Goal: Task Accomplishment & Management: Manage account settings

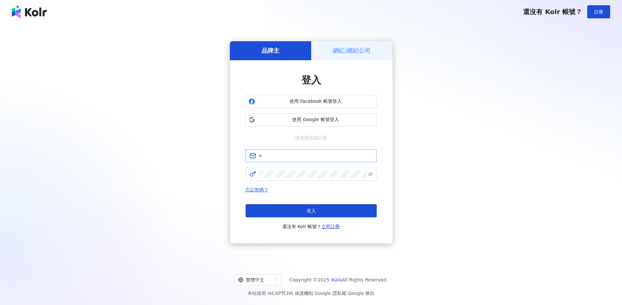
click at [274, 162] on span at bounding box center [310, 155] width 131 height 13
click at [297, 105] on button "使用 Facebook 帳號登入" at bounding box center [310, 101] width 131 height 13
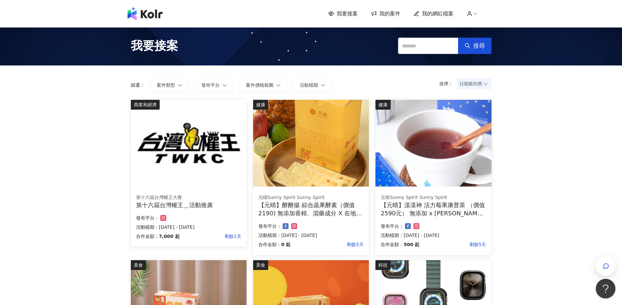
click at [477, 13] on icon at bounding box center [475, 14] width 6 height 6
click at [477, 14] on icon at bounding box center [475, 14] width 6 height 6
click at [475, 15] on icon at bounding box center [475, 14] width 6 height 6
click at [351, 15] on span "我要接案" at bounding box center [347, 13] width 21 height 7
click at [385, 15] on span "我的案件" at bounding box center [389, 13] width 21 height 7
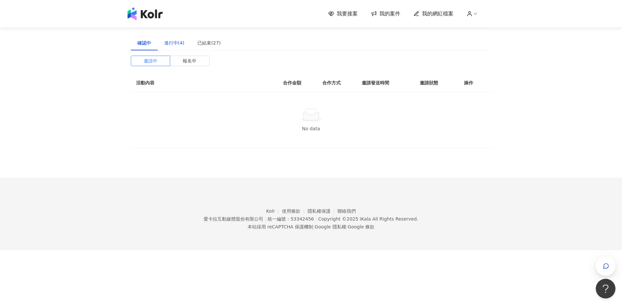
click at [170, 43] on div "進行中(4)" at bounding box center [174, 42] width 20 height 7
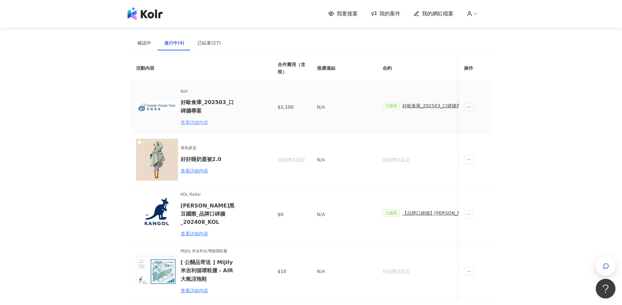
click at [192, 123] on div "查看詳細內容" at bounding box center [209, 122] width 57 height 7
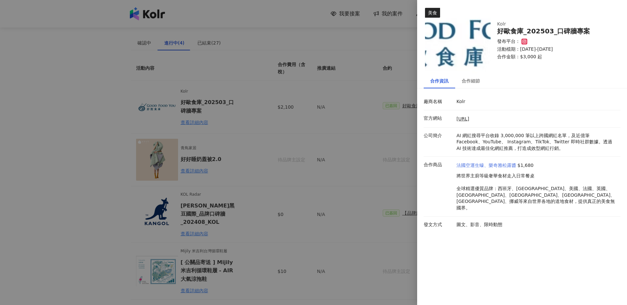
click at [503, 167] on link "法國空運生蠔、樂奇雅松露醬" at bounding box center [486, 166] width 60 height 7
click at [470, 82] on div "合作細節" at bounding box center [470, 80] width 18 height 7
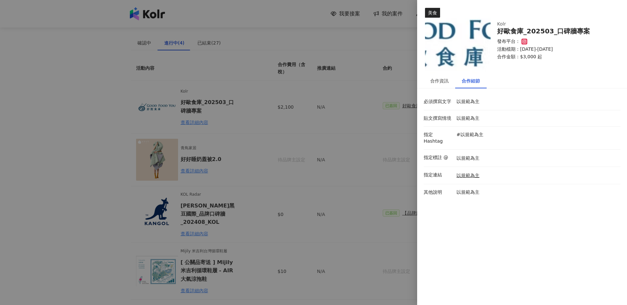
click at [335, 134] on div at bounding box center [313, 152] width 627 height 305
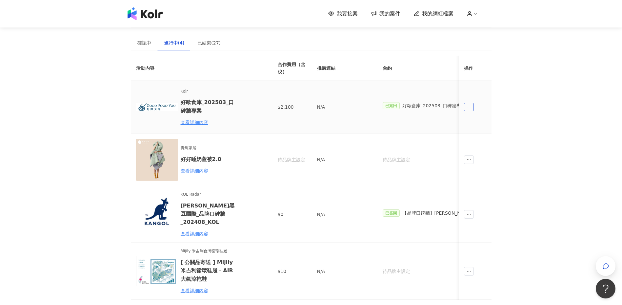
click at [469, 109] on icon "ellipsis" at bounding box center [468, 107] width 5 height 5
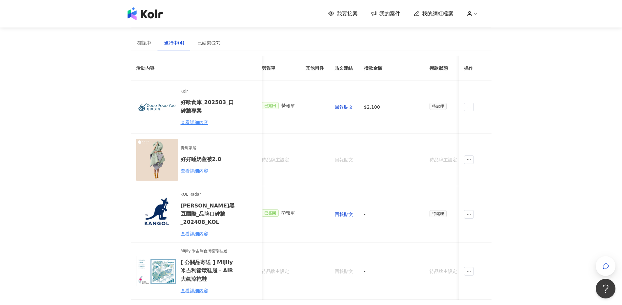
scroll to position [0, 288]
